Goal: Information Seeking & Learning: Learn about a topic

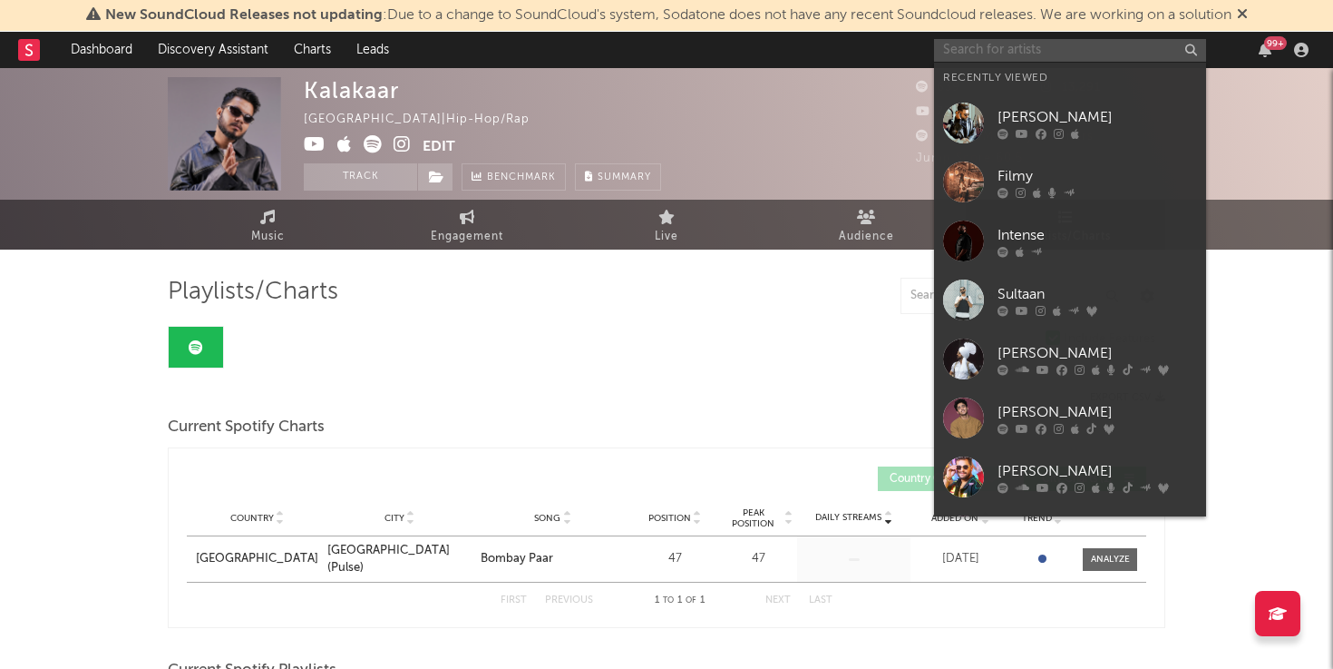
click at [1021, 48] on input "text" at bounding box center [1070, 50] width 272 height 23
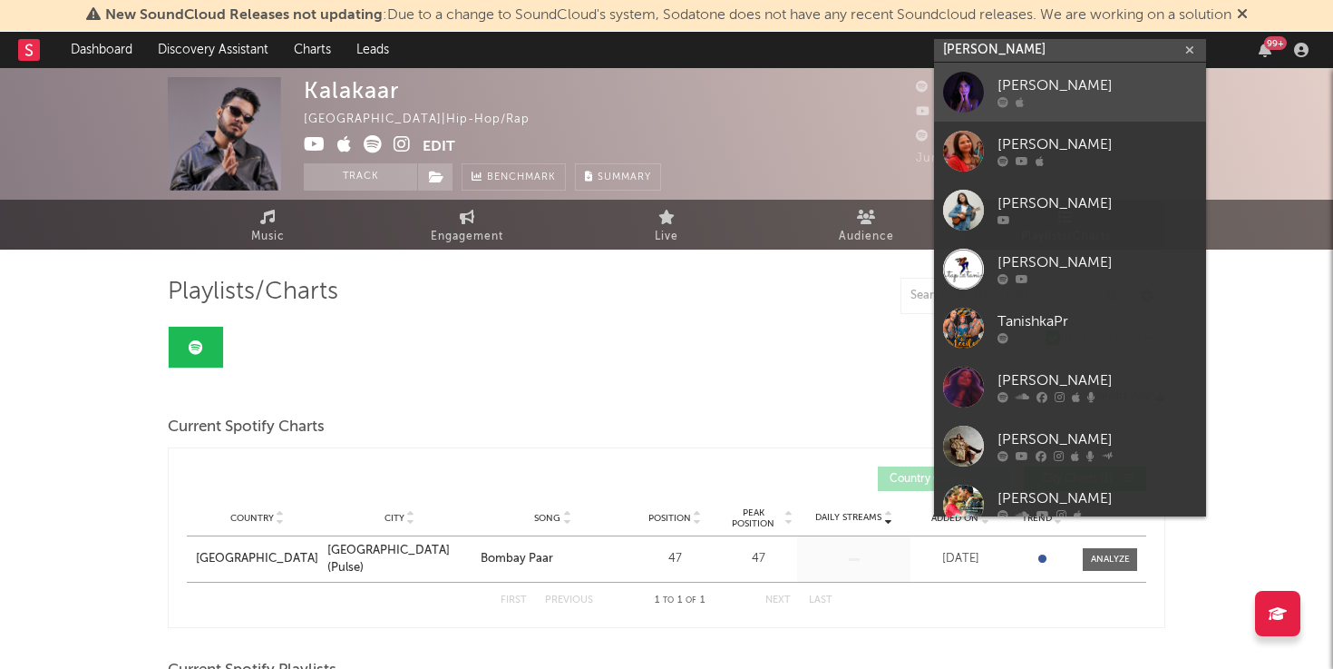
type input "[PERSON_NAME]"
click at [1034, 90] on div "[PERSON_NAME]" at bounding box center [1098, 86] width 200 height 22
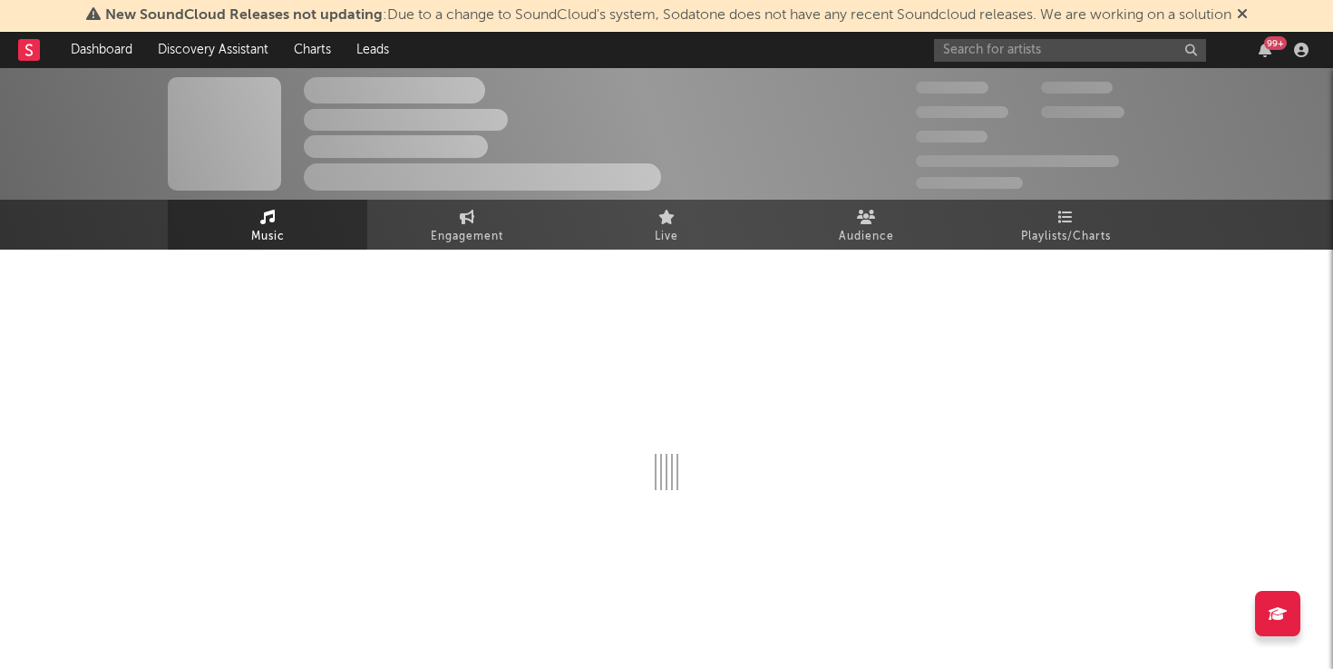
select select "6m"
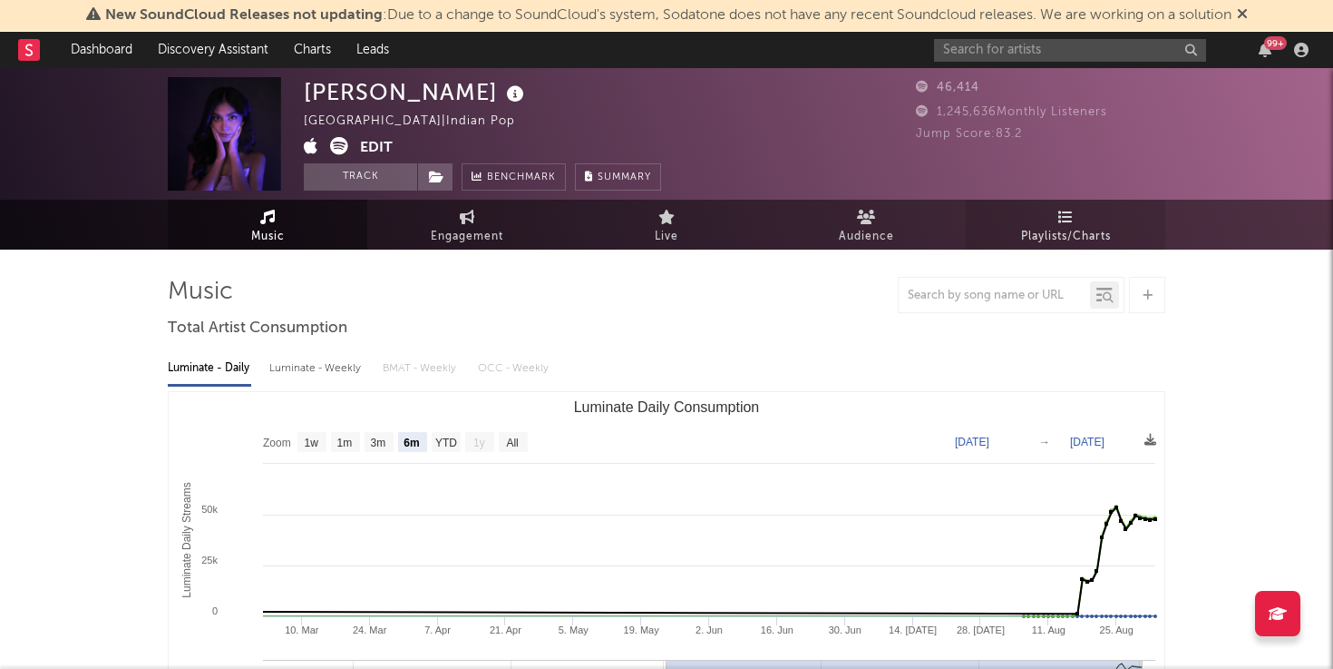
click at [1055, 233] on span "Playlists/Charts" at bounding box center [1066, 237] width 90 height 22
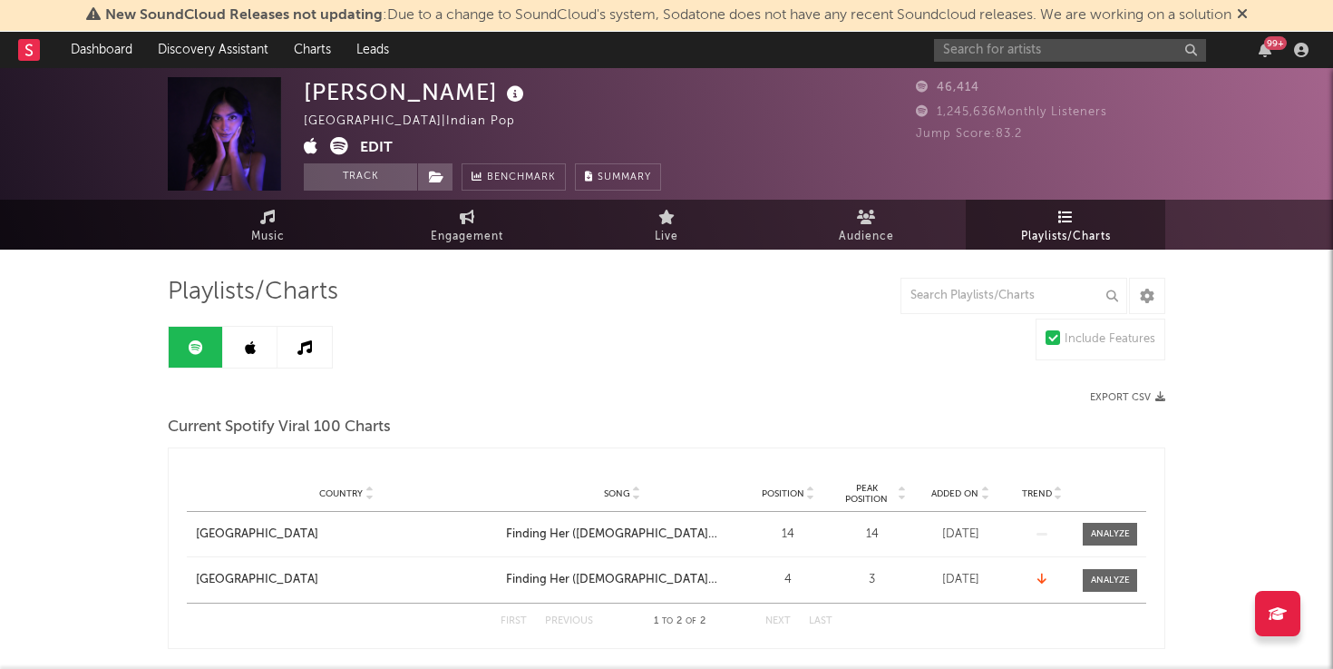
click at [1078, 237] on span "Playlists/Charts" at bounding box center [1066, 237] width 90 height 22
click at [251, 353] on icon at bounding box center [250, 347] width 11 height 15
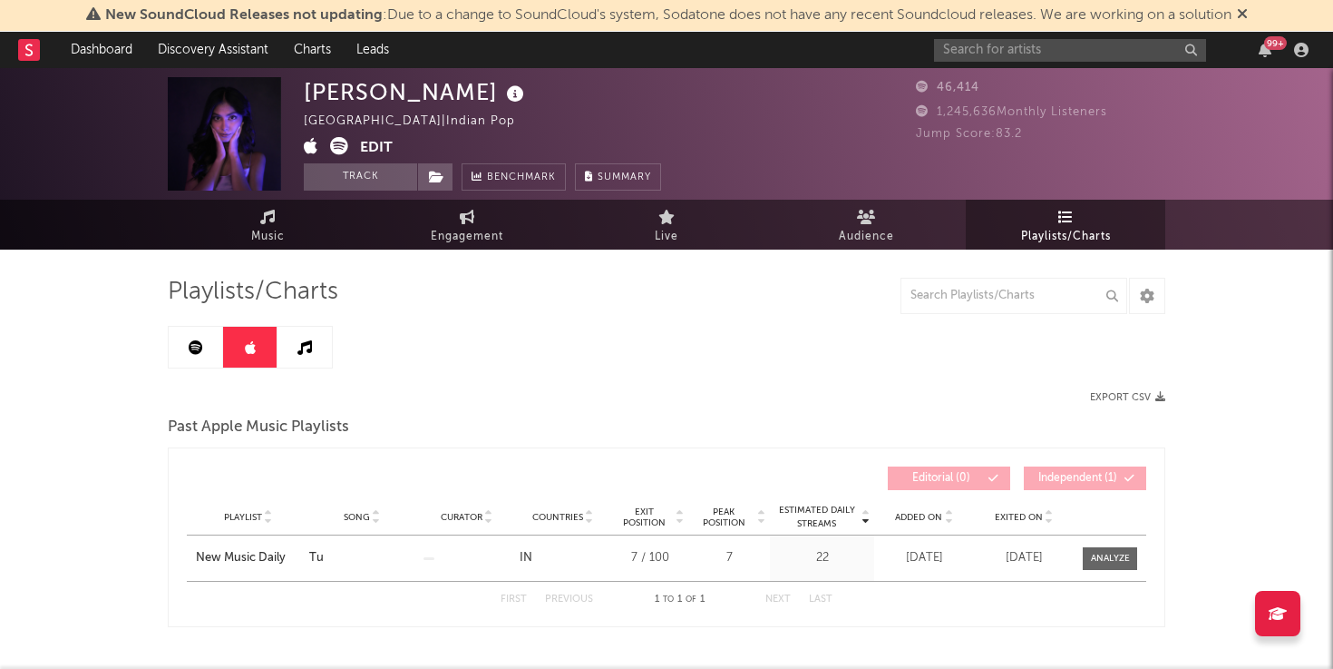
click at [293, 346] on link at bounding box center [305, 347] width 54 height 41
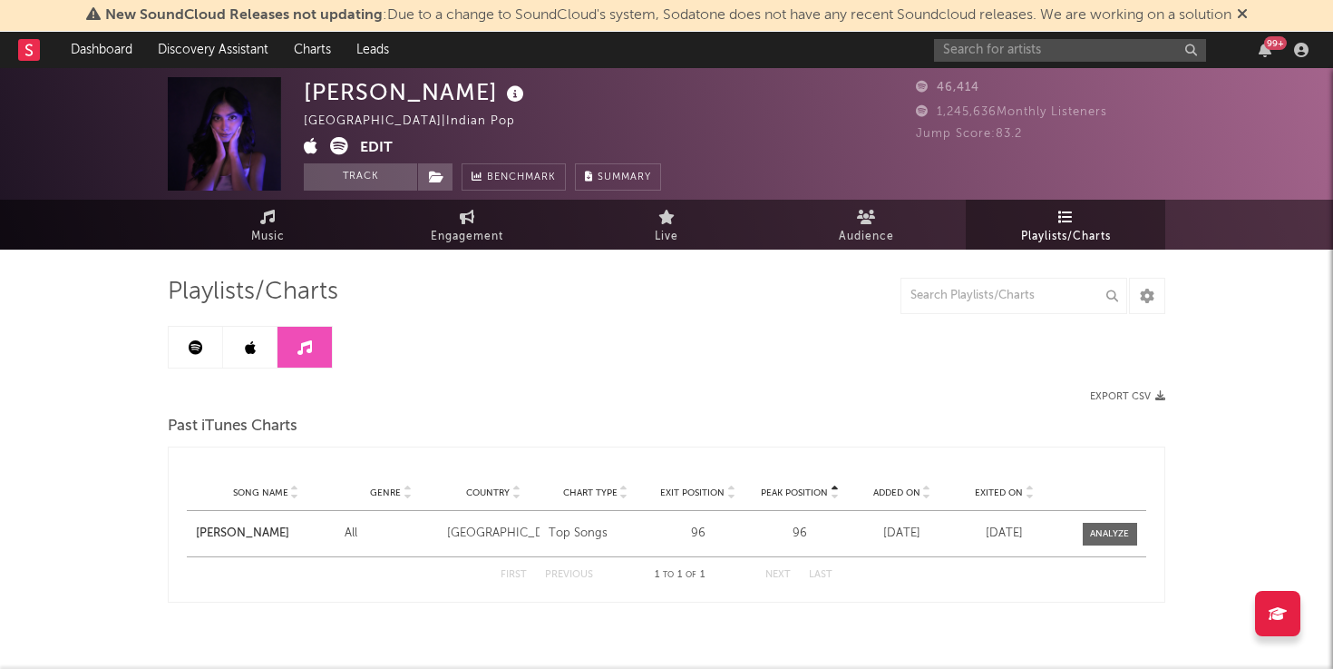
click at [190, 356] on link at bounding box center [196, 347] width 54 height 41
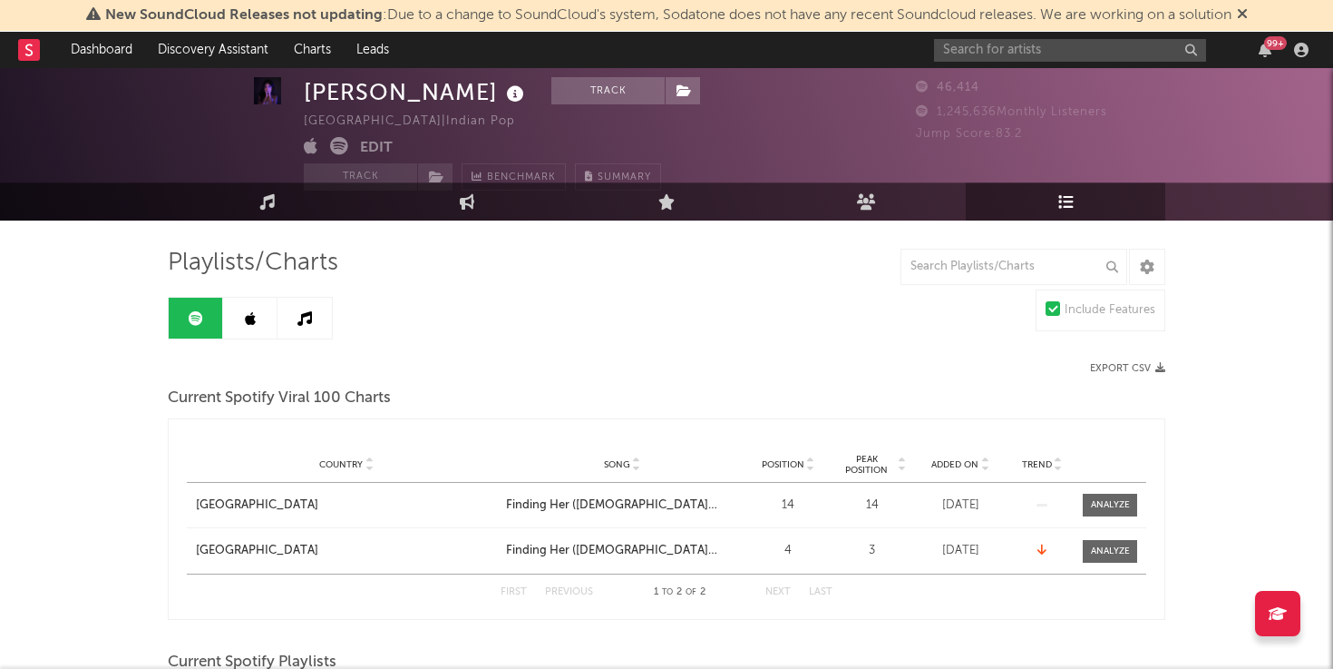
scroll to position [26, 0]
